Goal: Transaction & Acquisition: Purchase product/service

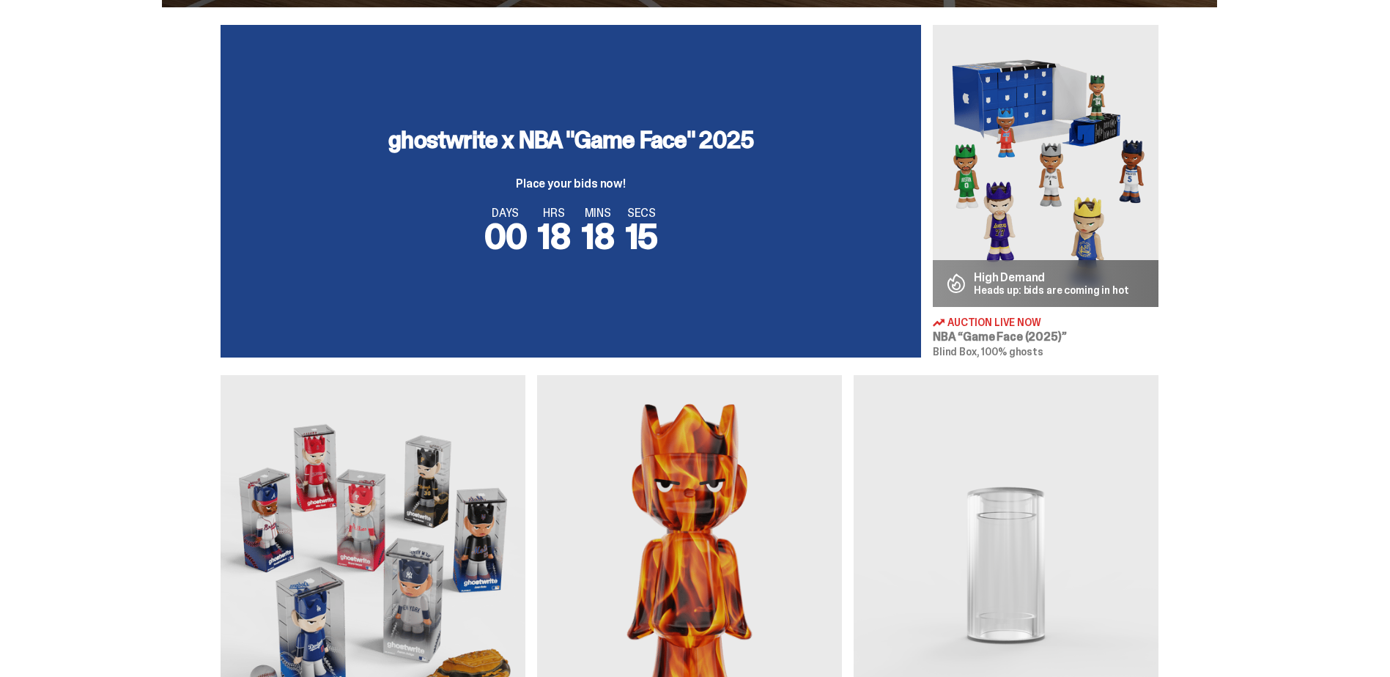
scroll to position [513, 0]
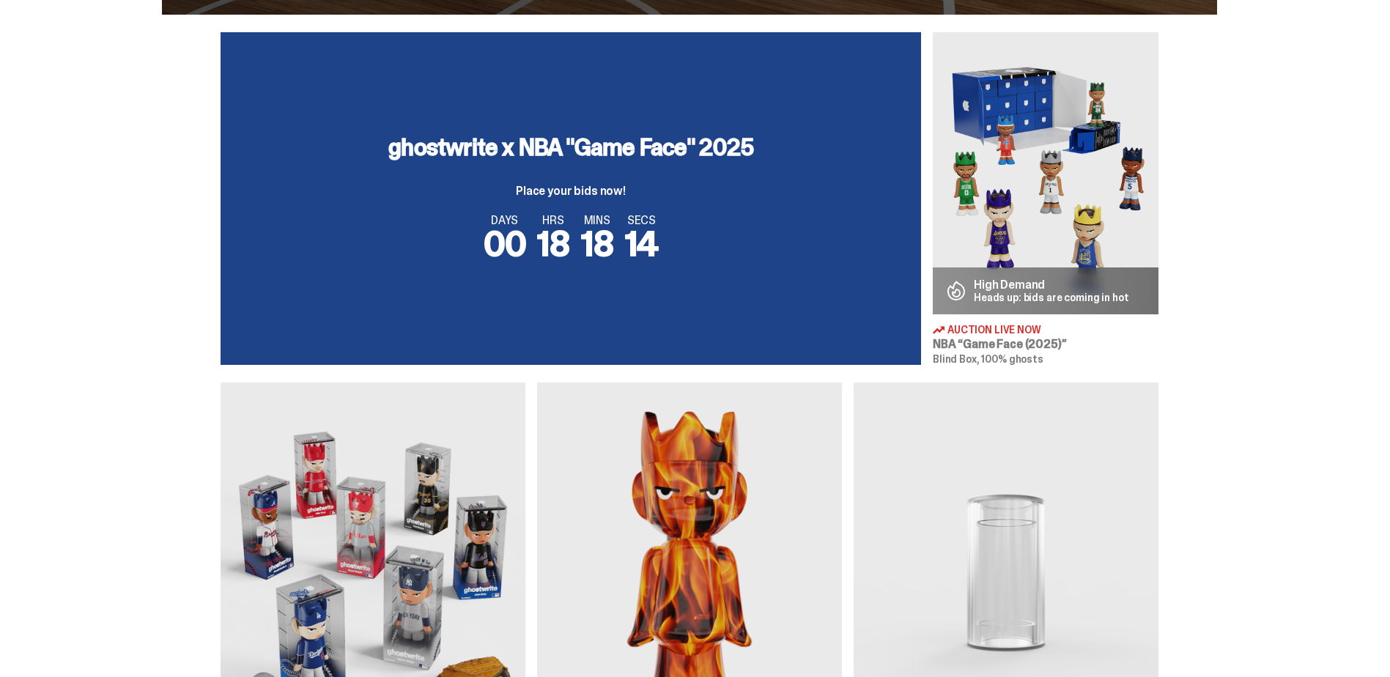
click at [759, 225] on div "DAYS 00 HRS 18 MINS 18 SECS 14" at bounding box center [571, 238] width 666 height 47
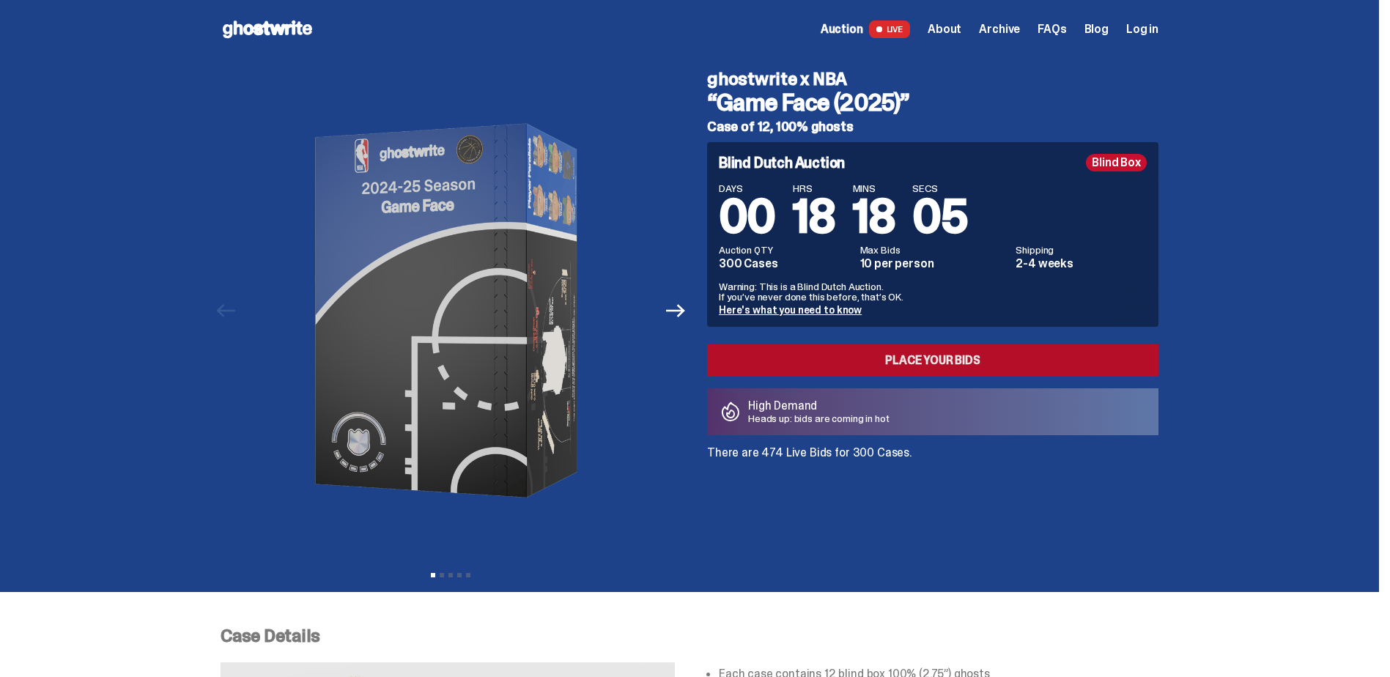
click at [770, 361] on link "Place your Bids" at bounding box center [933, 361] width 452 height 32
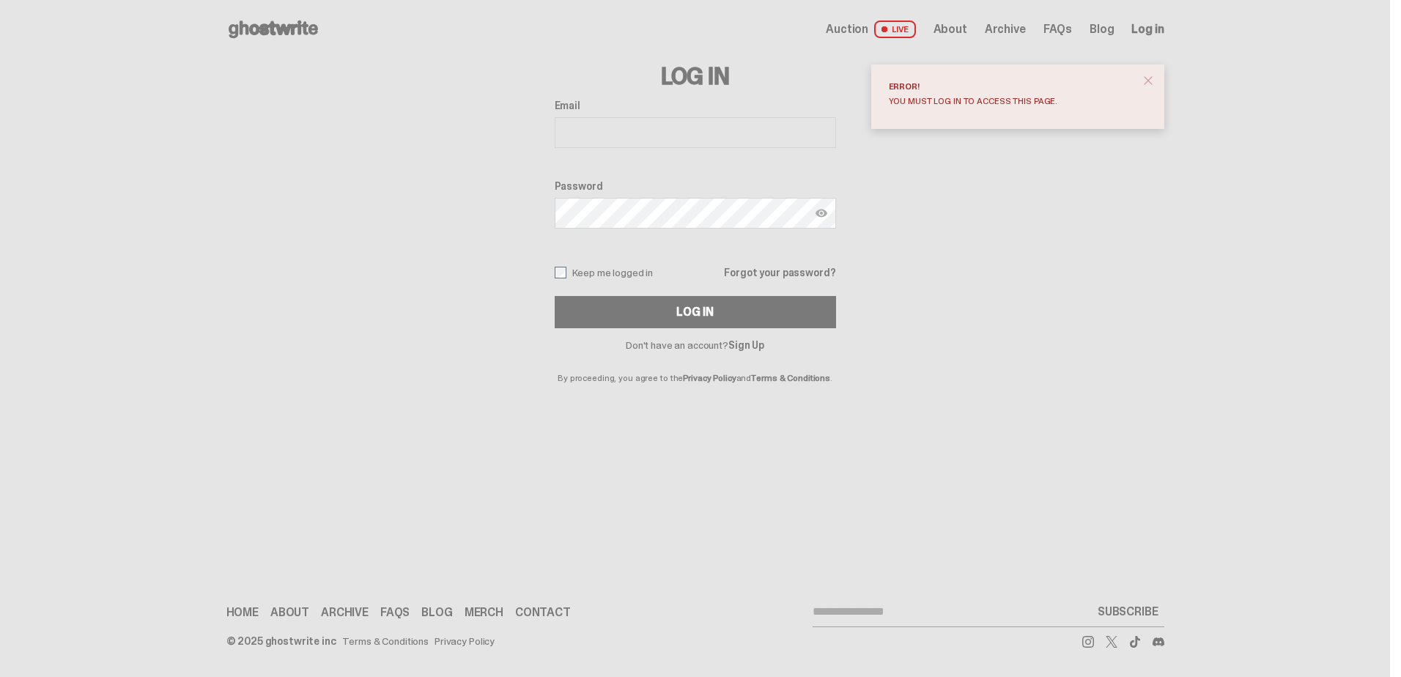
click at [1145, 79] on span "close" at bounding box center [1148, 80] width 15 height 15
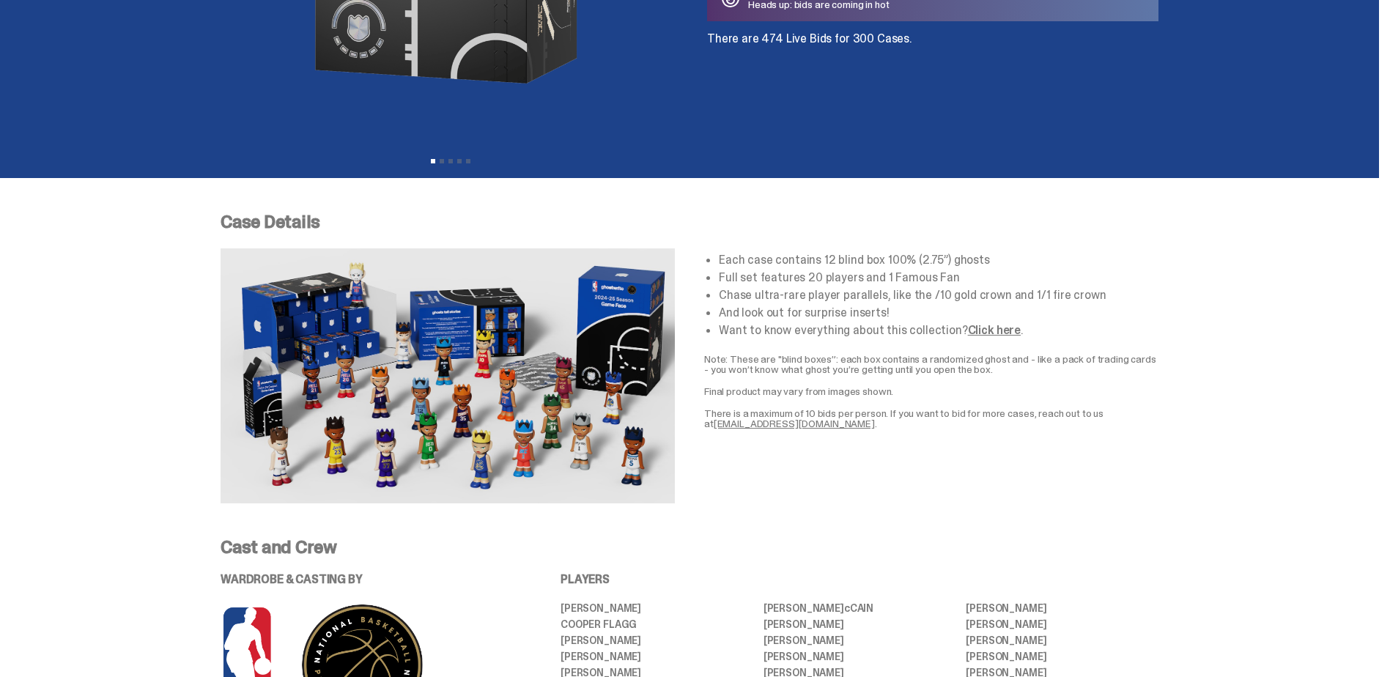
scroll to position [440, 0]
